Goal: Information Seeking & Learning: Learn about a topic

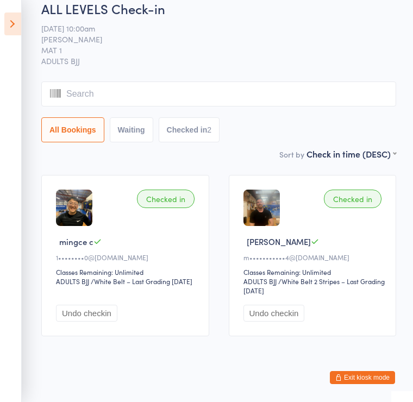
scroll to position [15, 0]
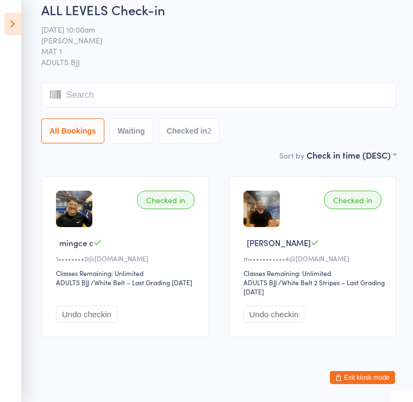
click at [251, 62] on span "ADULTS BJJ" at bounding box center [218, 62] width 355 height 11
click at [77, 45] on span "[PERSON_NAME]" at bounding box center [210, 40] width 338 height 11
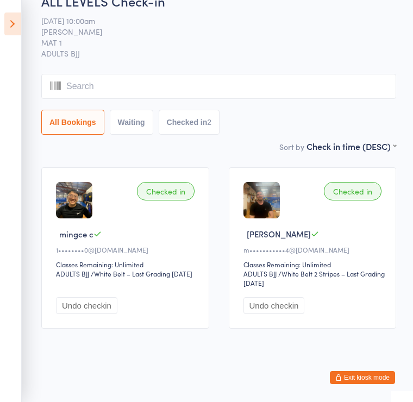
click at [360, 147] on select "First name (ASC) First name (DESC) Last name (ASC) Last name (DESC) Check in ti…" at bounding box center [352, 144] width 90 height 9
click at [380, 384] on button "Exit kiosk mode" at bounding box center [362, 377] width 65 height 13
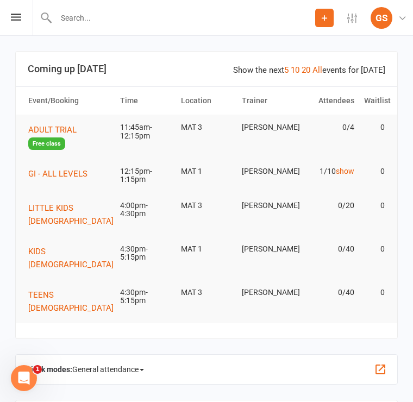
click at [139, 135] on td "11:45am-12:15pm" at bounding box center [145, 132] width 61 height 34
click at [60, 129] on span "ADULT TRIAL" at bounding box center [52, 130] width 48 height 10
click at [58, 140] on span "Free class" at bounding box center [46, 143] width 37 height 12
